Goal: Download file/media

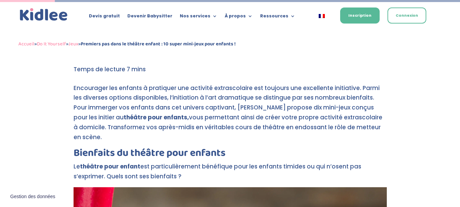
scroll to position [370, 0]
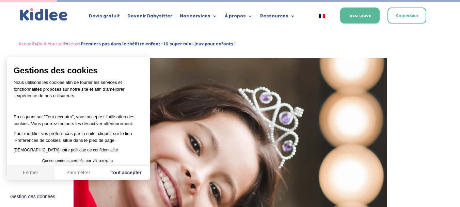
click at [32, 173] on button "Fermer" at bounding box center [31, 173] width 48 height 14
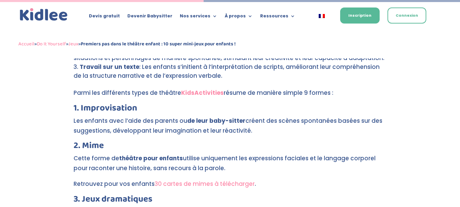
scroll to position [1335, 0]
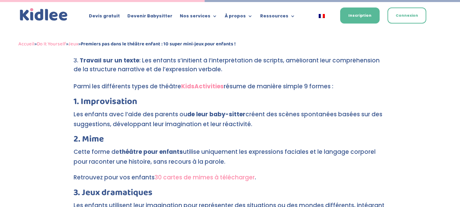
click at [183, 173] on link "30 cartes de mimes à télécharger" at bounding box center [205, 177] width 100 height 8
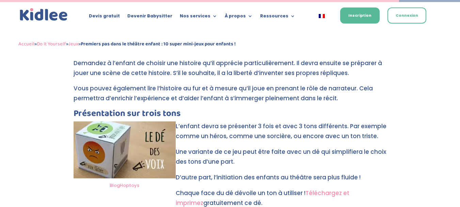
scroll to position [2610, 0]
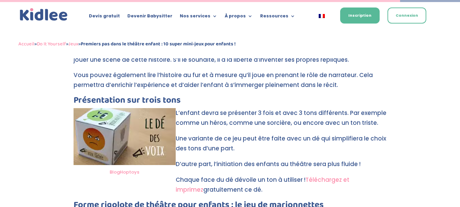
click at [349, 175] on link "Téléchargez et imprimez" at bounding box center [263, 184] width 174 height 18
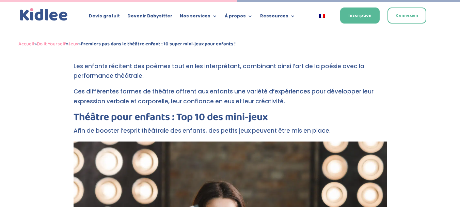
scroll to position [1506, 0]
